Goal: Find specific page/section

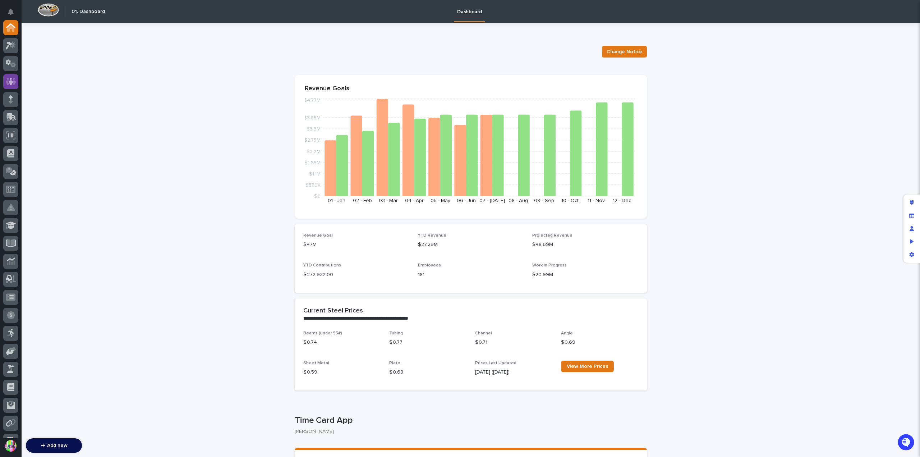
click at [17, 82] on div at bounding box center [10, 81] width 15 height 15
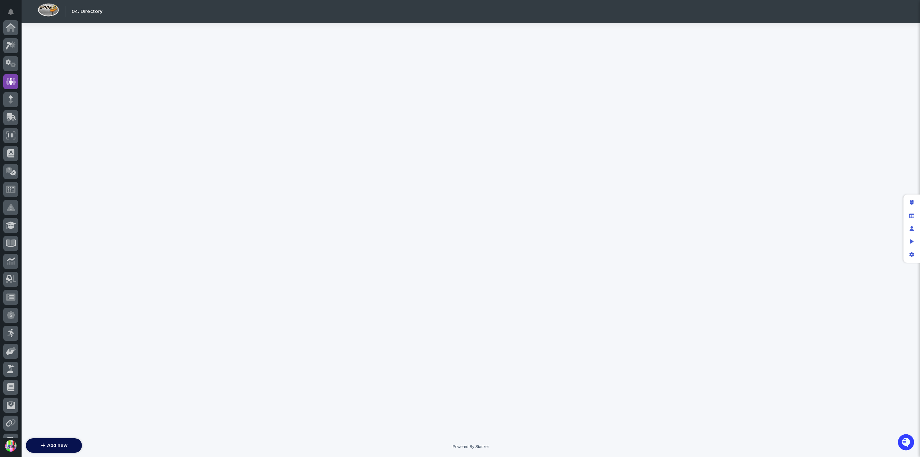
scroll to position [54, 0]
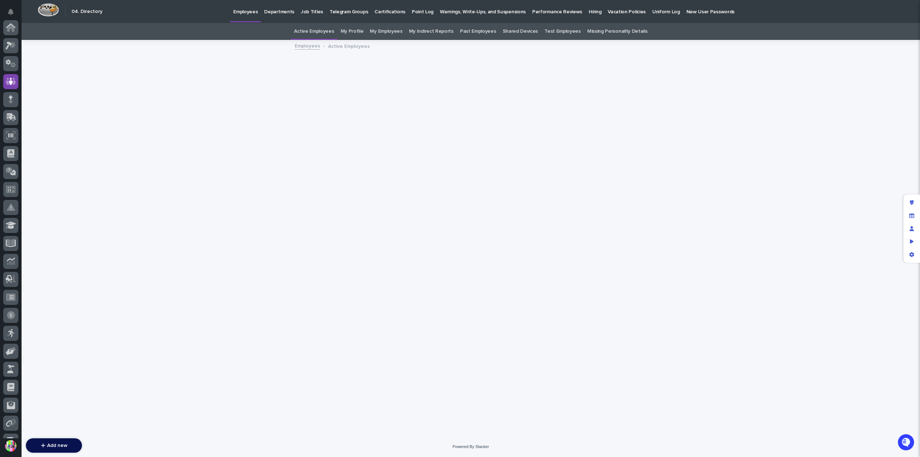
scroll to position [54, 0]
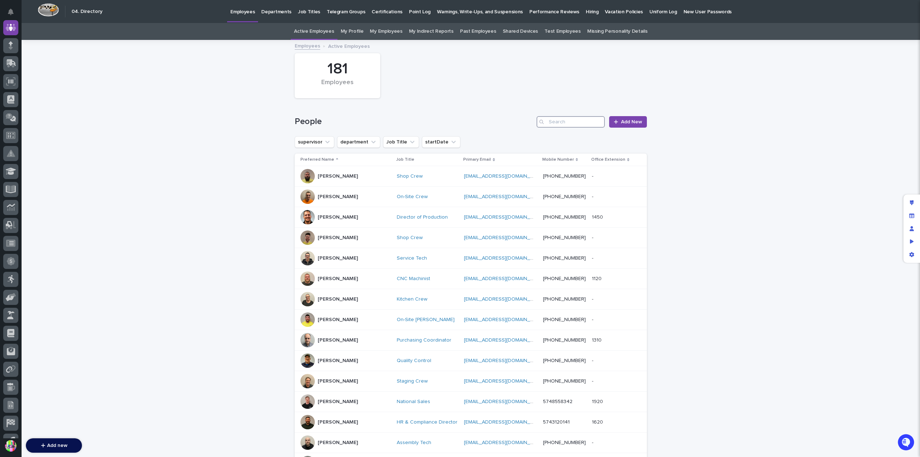
click at [553, 123] on input "Search" at bounding box center [571, 122] width 68 height 12
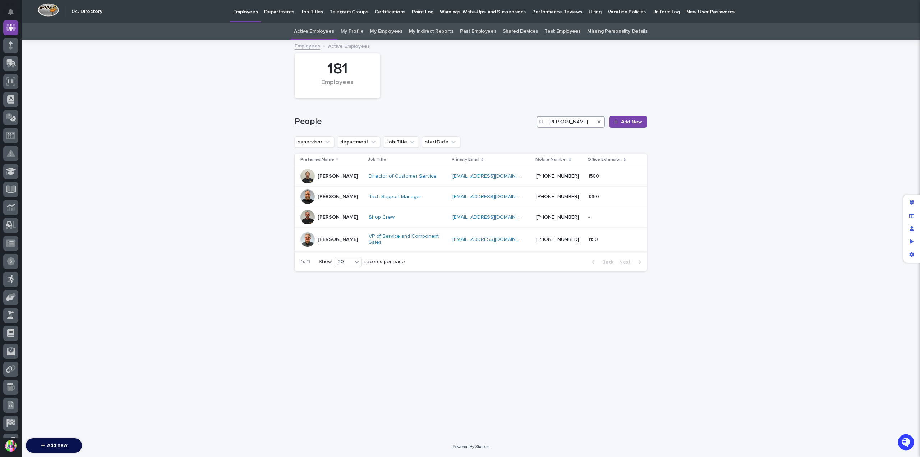
type input "[PERSON_NAME]"
click at [336, 237] on p "[PERSON_NAME]" at bounding box center [338, 240] width 40 height 6
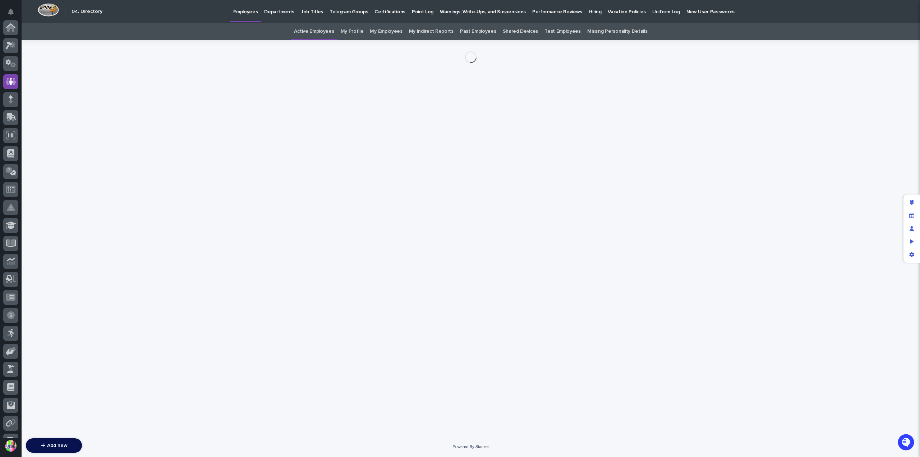
scroll to position [54, 0]
